Goal: Task Accomplishment & Management: Manage account settings

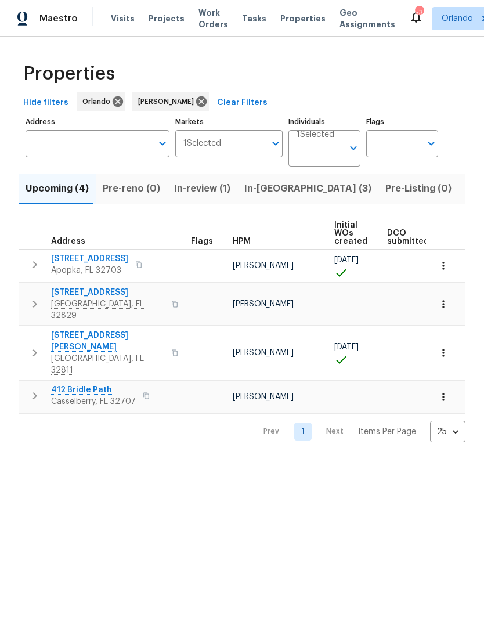
click at [262, 191] on span "In-reno (3)" at bounding box center [307, 188] width 127 height 16
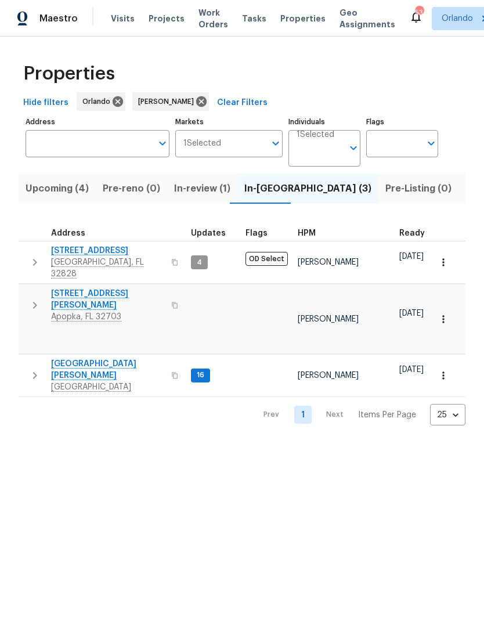
click at [465, 195] on span "Listed (8)" at bounding box center [487, 188] width 44 height 16
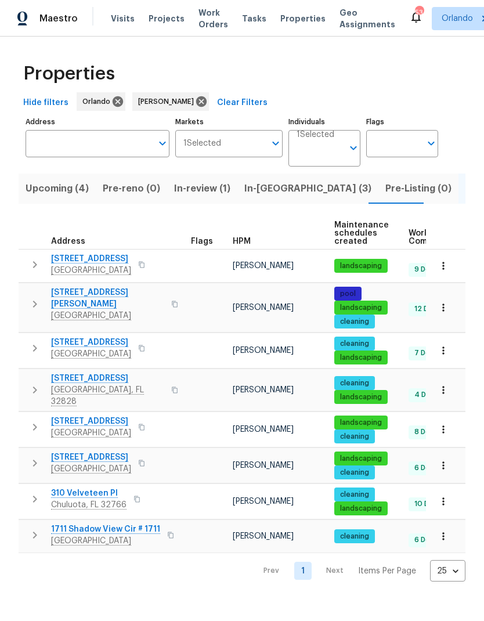
click at [118, 418] on span "[STREET_ADDRESS]" at bounding box center [91, 421] width 80 height 12
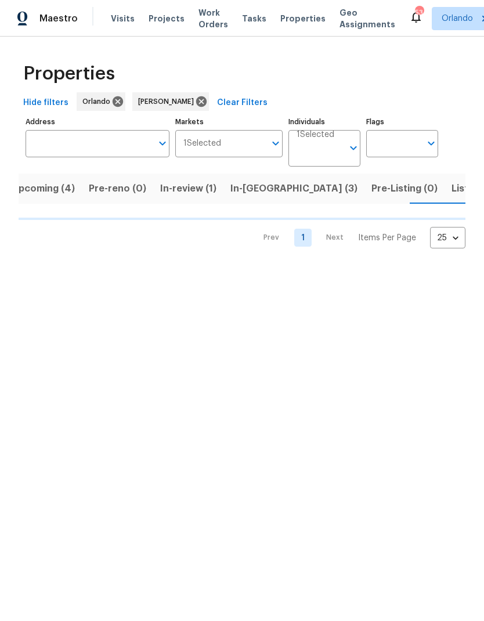
scroll to position [0, 16]
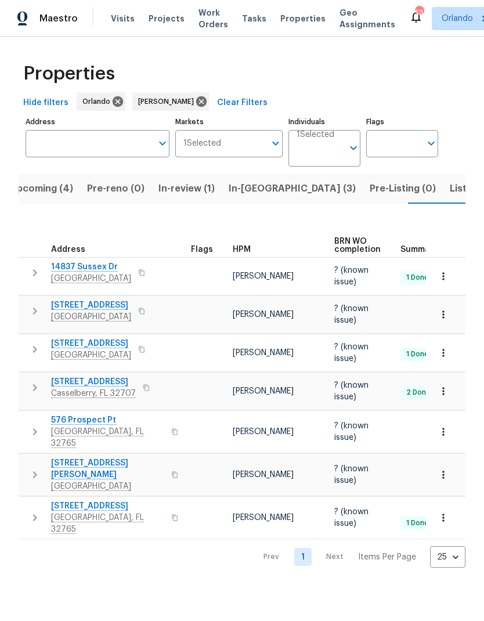
click at [247, 192] on span "In-reno (3)" at bounding box center [292, 188] width 127 height 16
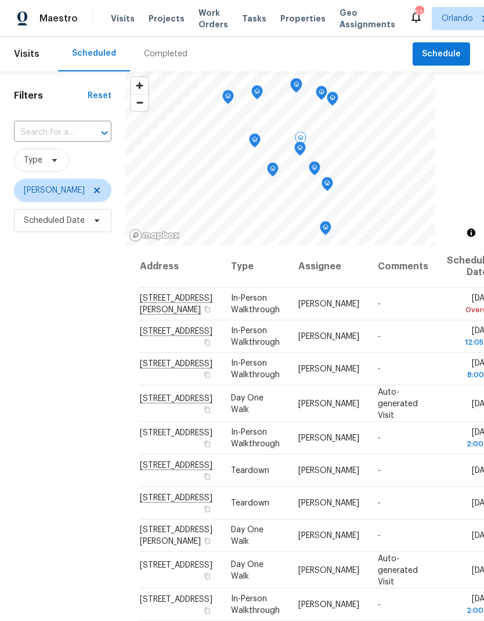
click at [0, 0] on icon at bounding box center [0, 0] width 0 height 0
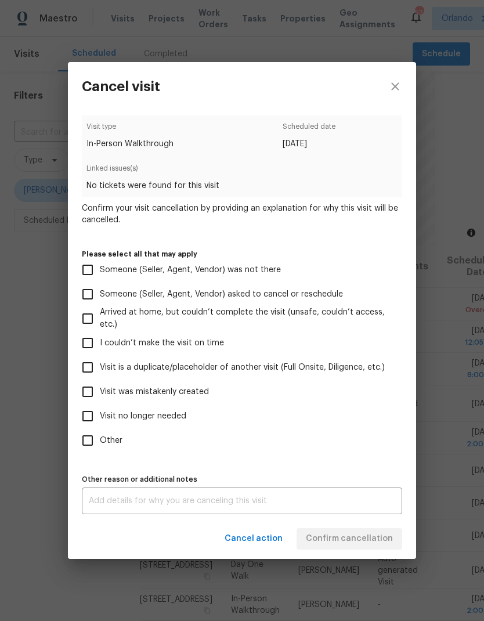
click at [91, 276] on input "Someone (Seller, Agent, Vendor) was not there" at bounding box center [87, 270] width 24 height 24
checkbox input "true"
click at [375, 541] on span "Confirm cancellation" at bounding box center [349, 538] width 87 height 15
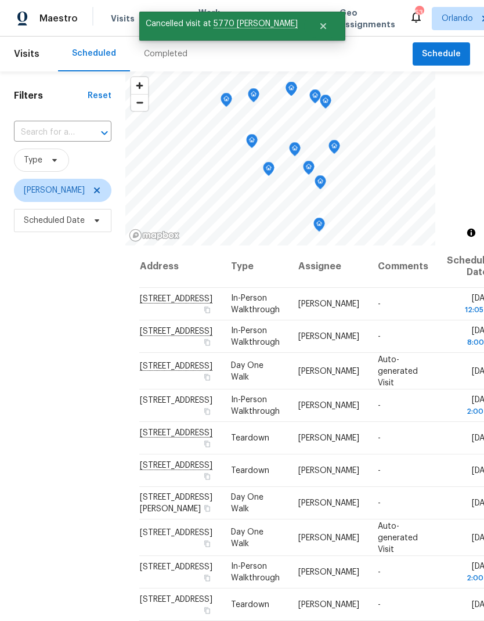
click at [53, 457] on div "Filters Reset ​ Type Austin Jones Scheduled Date" at bounding box center [62, 406] width 125 height 671
click at [0, 0] on icon at bounding box center [0, 0] width 0 height 0
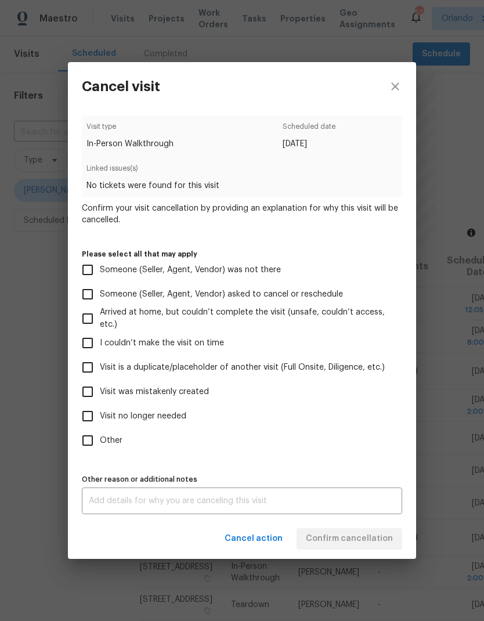
click at [164, 420] on span "Visit no longer needed" at bounding box center [143, 416] width 86 height 12
click at [100, 420] on input "Visit no longer needed" at bounding box center [87, 416] width 24 height 24
click at [166, 426] on label "Visit no longer needed" at bounding box center [233, 416] width 317 height 24
click at [100, 426] on input "Visit no longer needed" at bounding box center [87, 416] width 24 height 24
checkbox input "false"
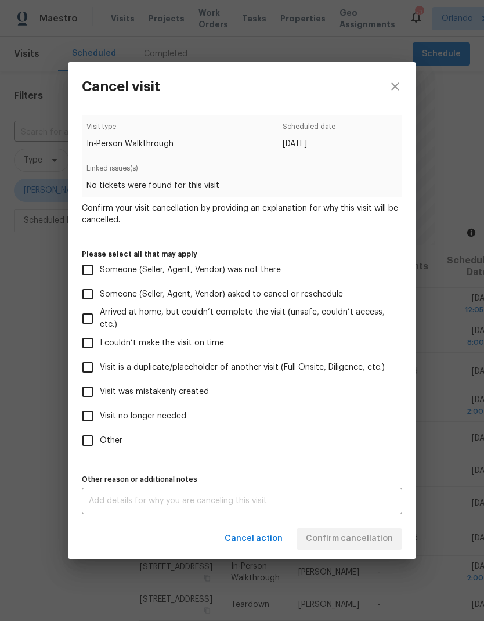
click at [184, 370] on span "Visit is a duplicate/placeholder of another visit (Full Onsite, Diligence, etc.)" at bounding box center [242, 367] width 285 height 12
click at [100, 370] on input "Visit is a duplicate/placeholder of another visit (Full Onsite, Diligence, etc.)" at bounding box center [87, 367] width 24 height 24
checkbox input "true"
click at [370, 453] on label "Other" at bounding box center [233, 440] width 317 height 24
click at [100, 453] on input "Other" at bounding box center [87, 440] width 24 height 24
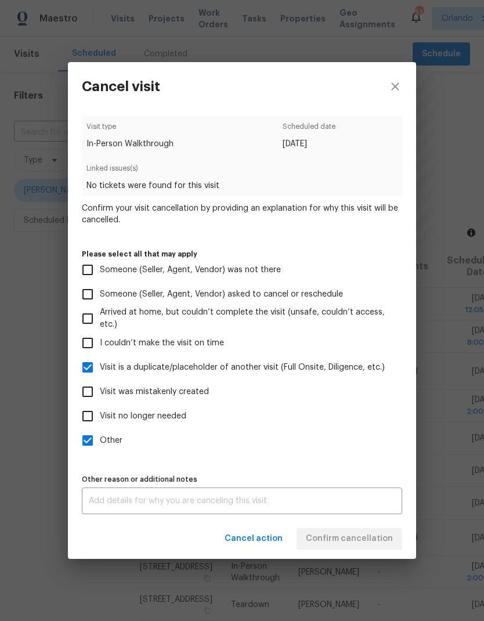
click at [346, 453] on label "Other" at bounding box center [233, 440] width 317 height 24
click at [100, 453] on input "Other" at bounding box center [87, 440] width 24 height 24
checkbox input "false"
click at [325, 505] on textarea at bounding box center [242, 501] width 306 height 8
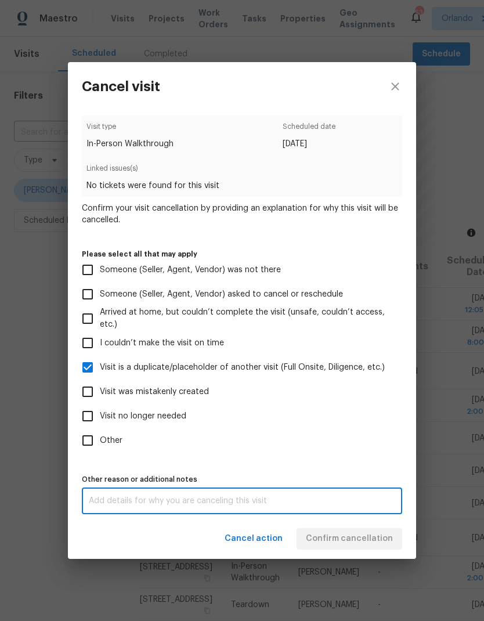
scroll to position [46, 0]
type textarea "Place holder for diligence"
click at [408, 517] on div "Visit type In-Person Walkthrough Scheduled date 8/21/2025 Linked issues(s) No t…" at bounding box center [242, 315] width 348 height 408
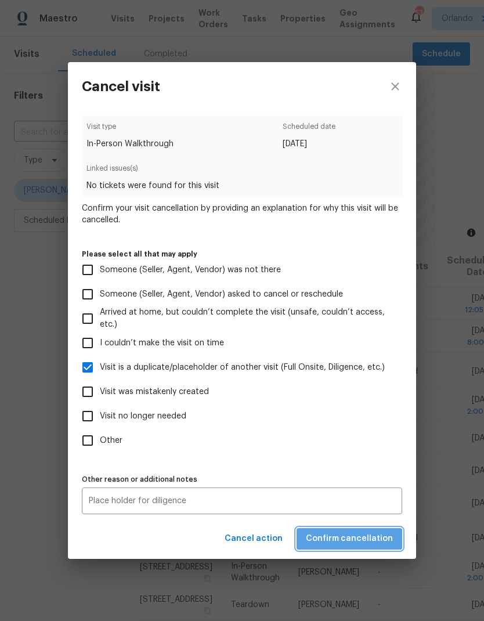
click at [354, 549] on button "Confirm cancellation" at bounding box center [349, 538] width 106 height 21
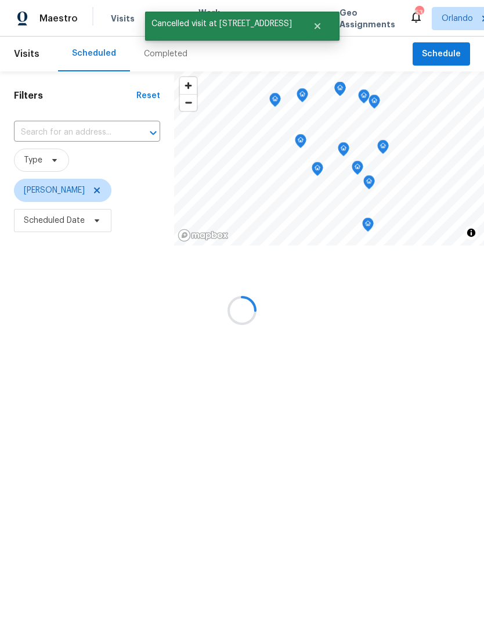
scroll to position [0, 0]
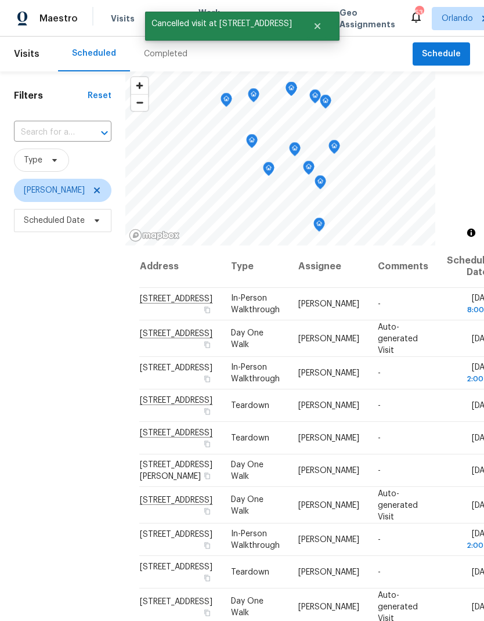
click at [61, 464] on div "Filters Reset ​ Type Austin Jones Scheduled Date" at bounding box center [62, 406] width 125 height 671
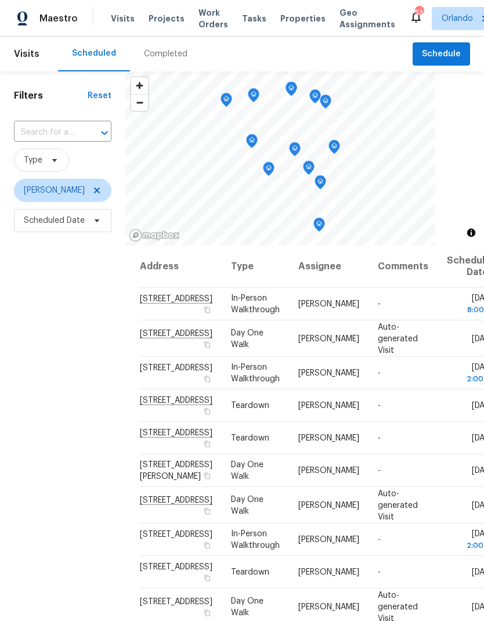
click at [53, 514] on div "Filters Reset ​ Type Austin Jones Scheduled Date" at bounding box center [62, 406] width 125 height 671
click at [0, 0] on icon at bounding box center [0, 0] width 0 height 0
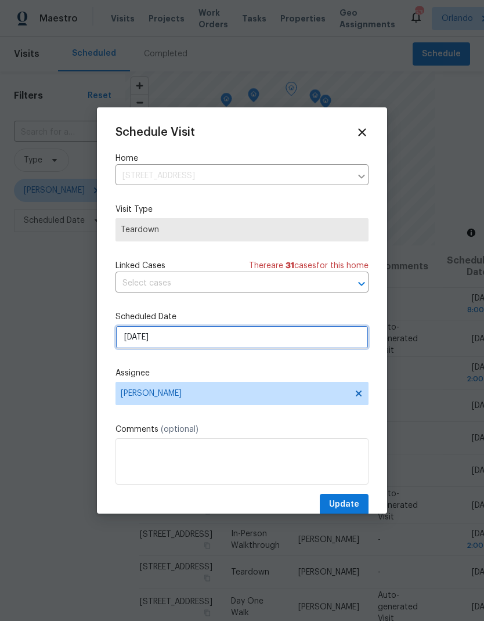
click at [216, 336] on input "9/1/2025" at bounding box center [241, 336] width 253 height 23
select select "8"
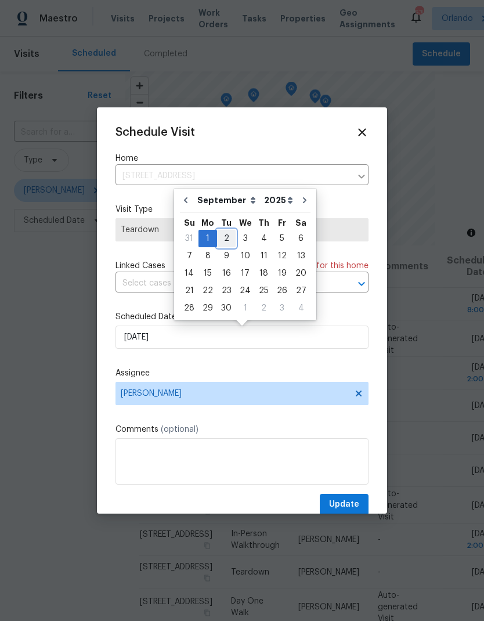
click at [226, 241] on div "2" at bounding box center [226, 238] width 19 height 16
type input "9/2/2025"
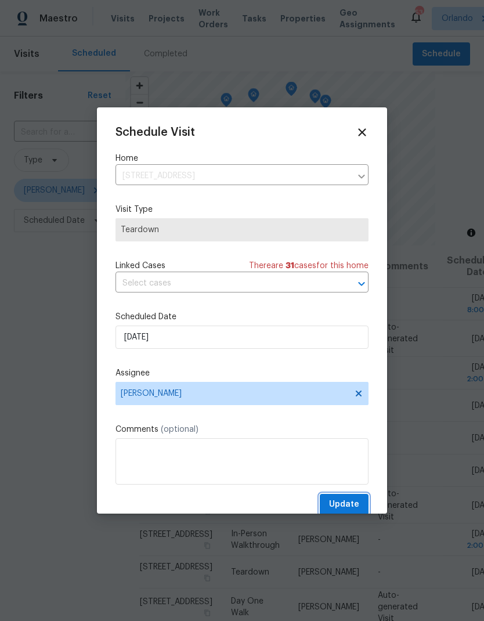
click at [350, 506] on span "Update" at bounding box center [344, 504] width 30 height 15
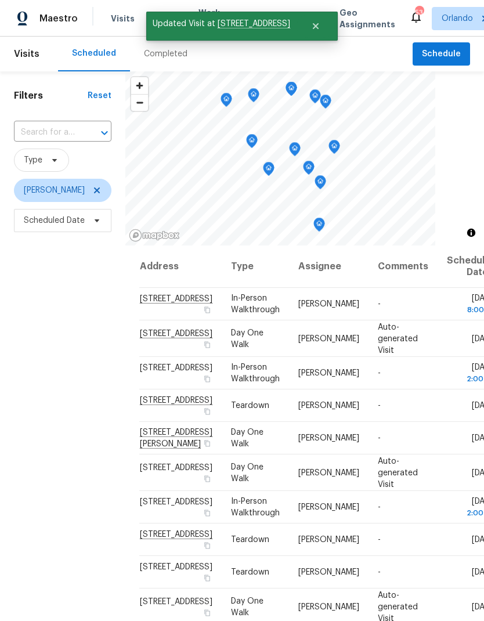
click at [76, 520] on div "Filters Reset ​ Type Austin Jones Scheduled Date" at bounding box center [62, 406] width 125 height 671
click at [0, 0] on icon at bounding box center [0, 0] width 0 height 0
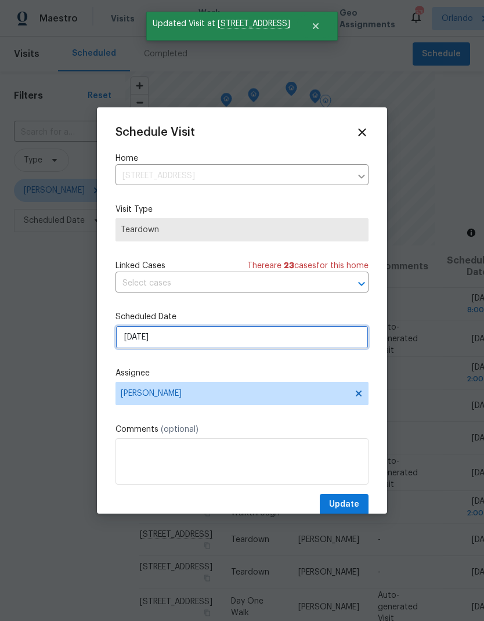
click at [220, 338] on input "9/1/2025" at bounding box center [241, 336] width 253 height 23
select select "8"
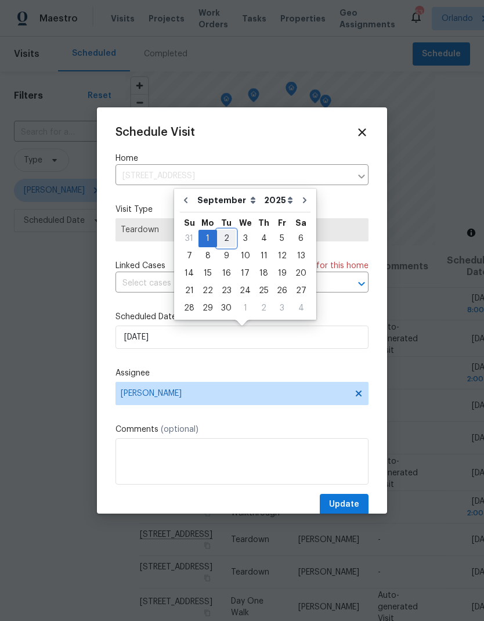
click at [226, 239] on div "2" at bounding box center [226, 238] width 19 height 16
type input "9/2/2025"
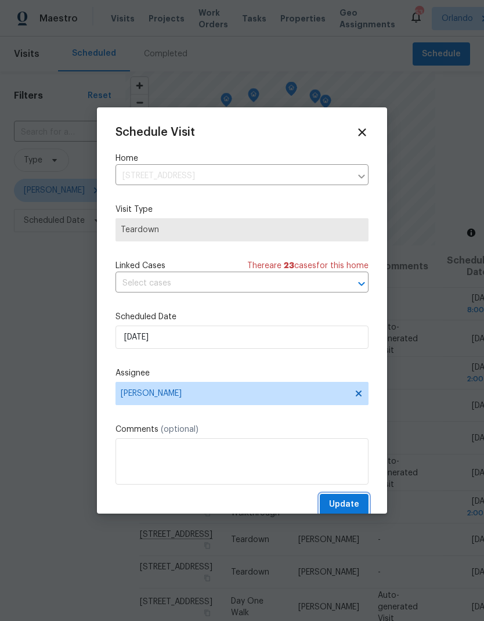
click at [353, 506] on span "Update" at bounding box center [344, 504] width 30 height 15
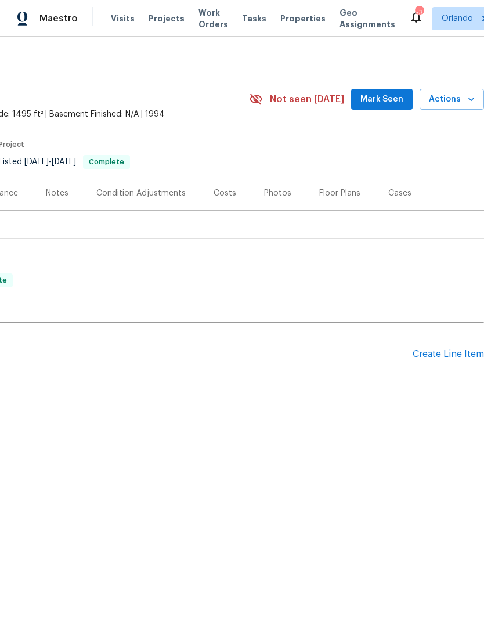
scroll to position [0, 172]
click at [468, 101] on icon "button" at bounding box center [471, 99] width 12 height 12
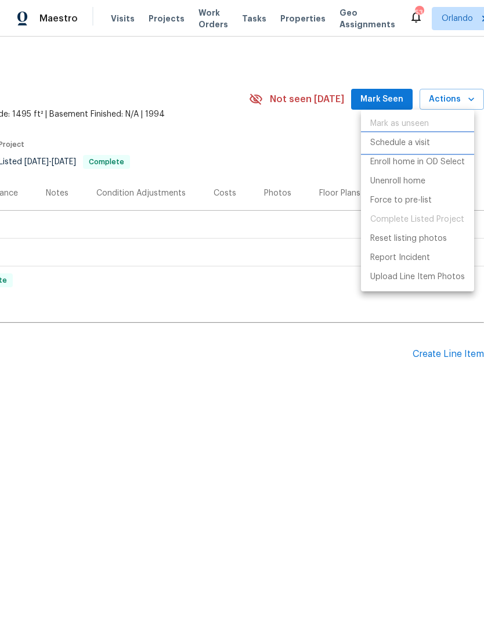
click at [423, 140] on p "Schedule a visit" at bounding box center [400, 143] width 60 height 12
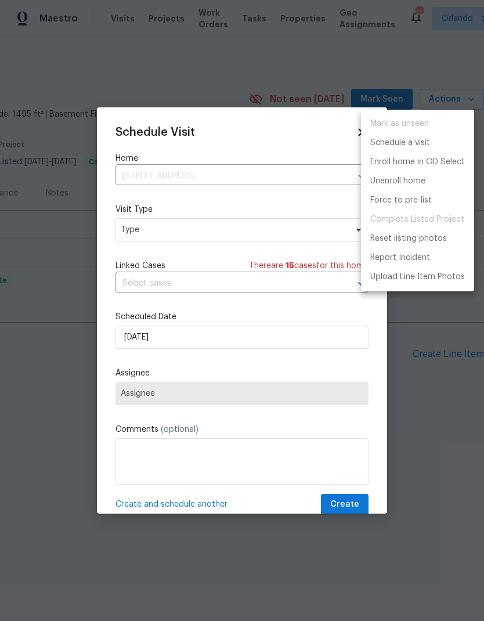
click at [288, 227] on div at bounding box center [242, 310] width 484 height 621
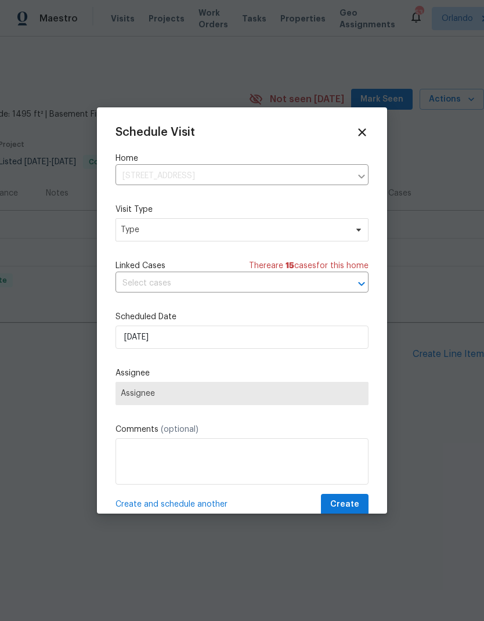
click at [288, 227] on div "Mark as unseen Schedule a visit Enroll home in OD Select Unenroll home Force to…" at bounding box center [242, 310] width 484 height 621
click at [315, 231] on span "Type" at bounding box center [234, 230] width 226 height 12
type input "Hea"
click at [200, 281] on div "Home Health Checkup" at bounding box center [164, 286] width 85 height 12
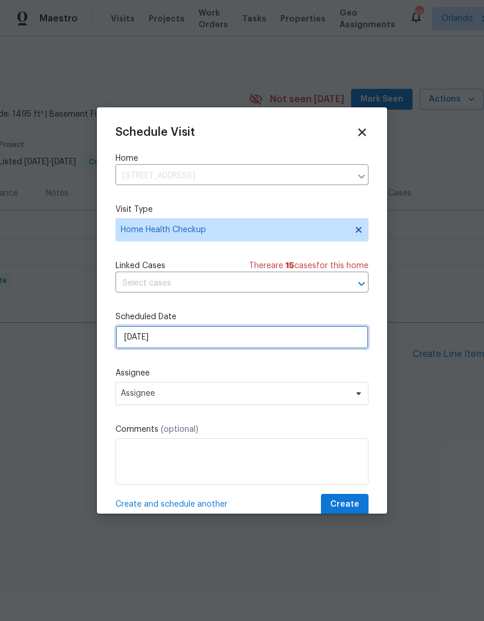
click at [227, 336] on input "8/21/2025" at bounding box center [241, 336] width 253 height 23
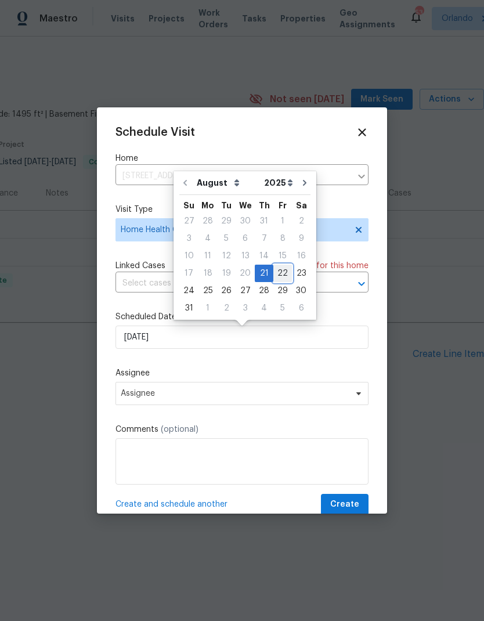
click at [277, 277] on div "22" at bounding box center [282, 273] width 19 height 16
type input "8/22/2025"
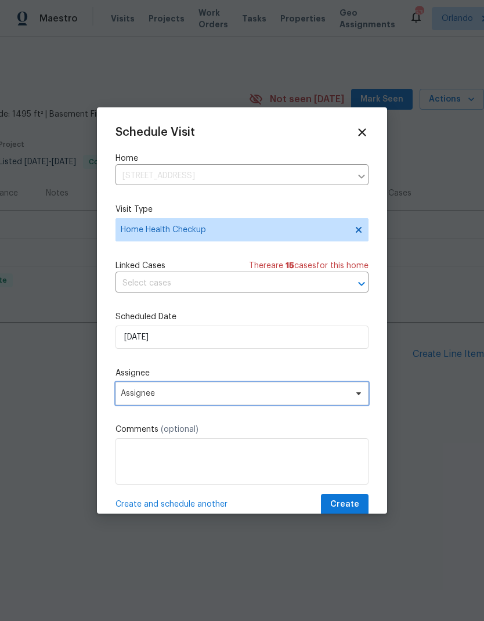
click at [240, 403] on span "Assignee" at bounding box center [241, 393] width 253 height 23
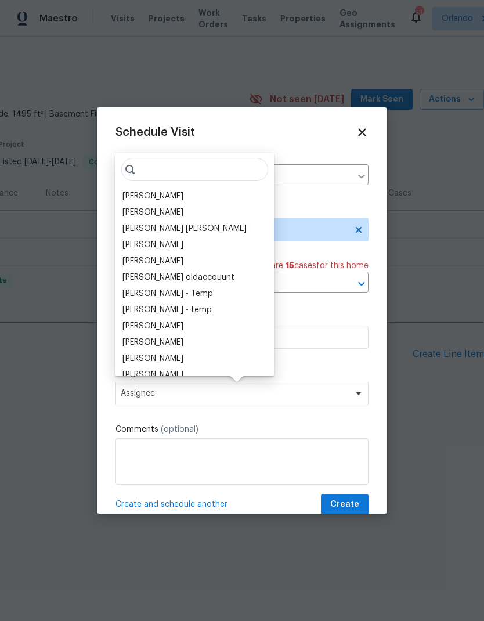
click at [162, 193] on div "[PERSON_NAME]" at bounding box center [152, 196] width 61 height 12
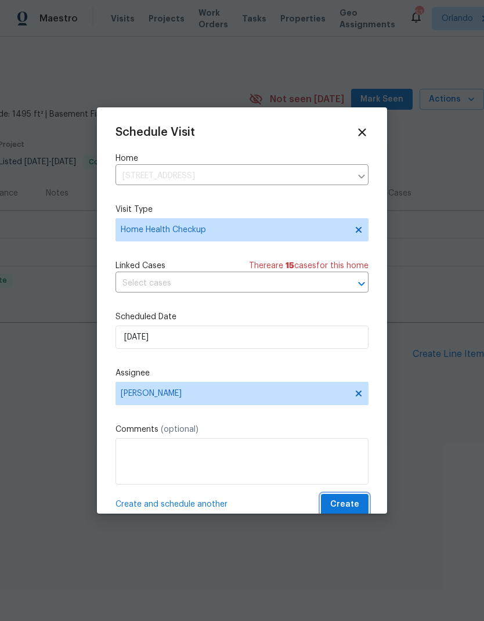
click at [350, 511] on span "Create" at bounding box center [344, 504] width 29 height 15
